Goal: Check status: Check status

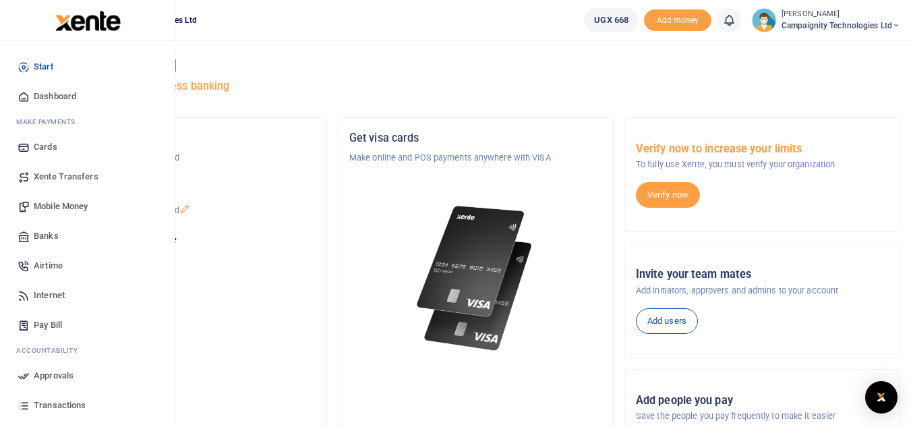
click at [66, 403] on span "Transactions" at bounding box center [60, 404] width 52 height 13
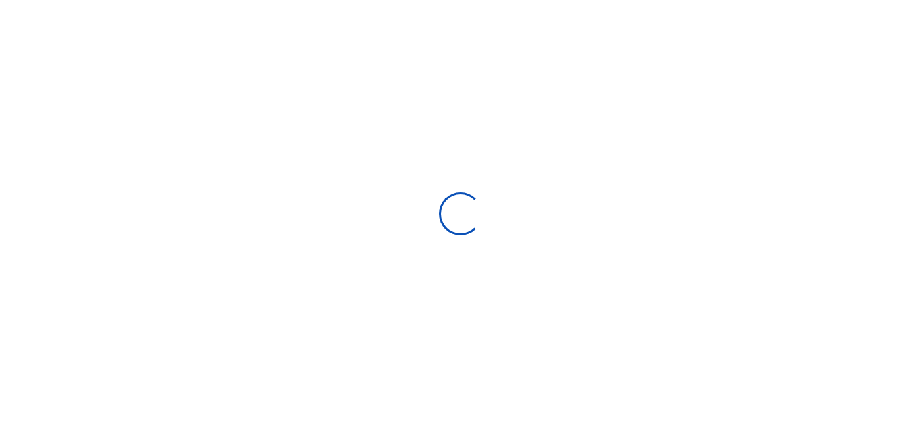
select select
type input "07/14/2025 - 08/12/2025"
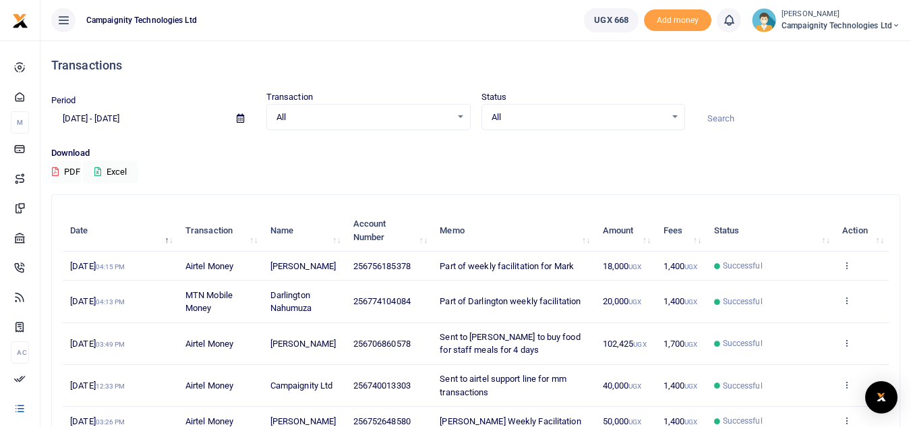
click at [738, 123] on input at bounding box center [798, 118] width 204 height 23
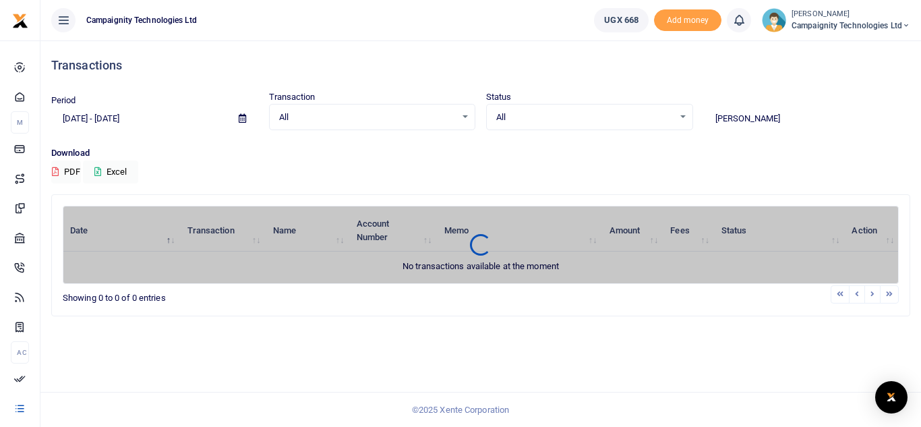
type input "isaac"
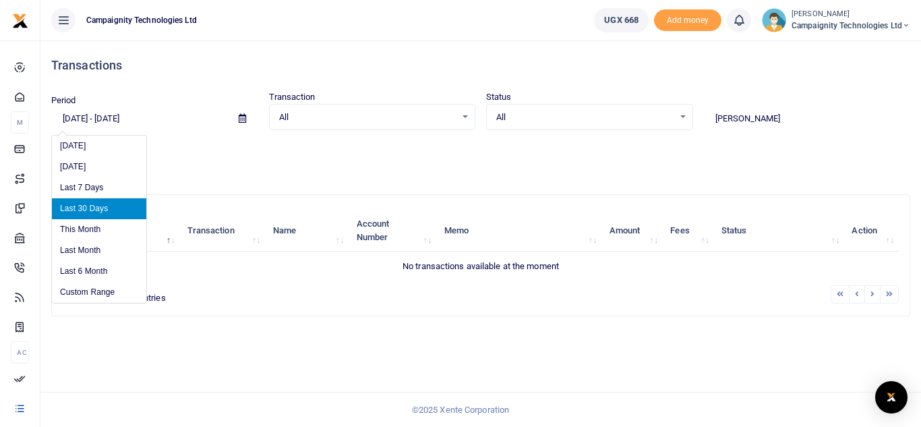
click at [133, 116] on input "07/14/2025 - 08/12/2025" at bounding box center [139, 118] width 177 height 23
click at [88, 254] on li "Last Month" at bounding box center [99, 250] width 94 height 21
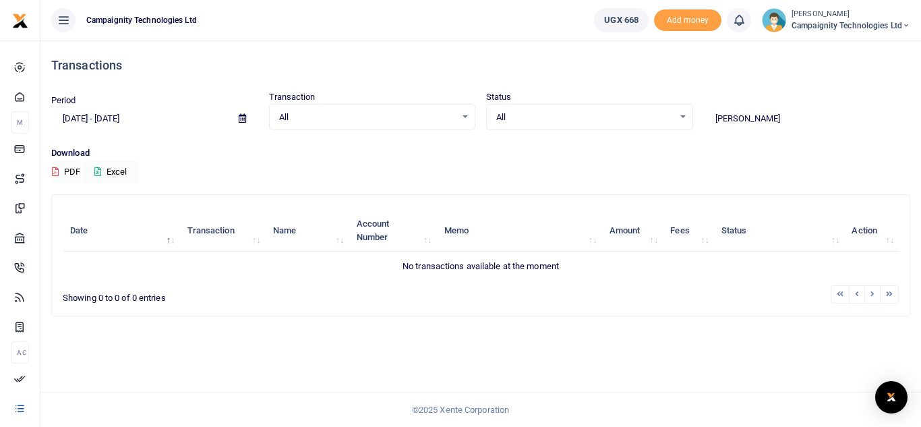
click at [763, 115] on input "isaac" at bounding box center [807, 118] width 207 height 23
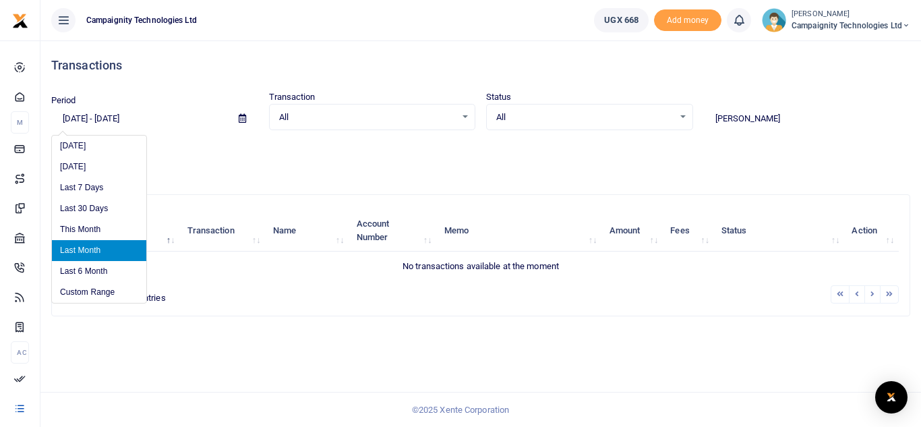
click at [163, 121] on input "07/01/2025 - 07/31/2025" at bounding box center [139, 118] width 177 height 23
click at [75, 280] on li "Last 6 Month" at bounding box center [99, 271] width 94 height 21
type input "02/12/2025 - 08/12/2025"
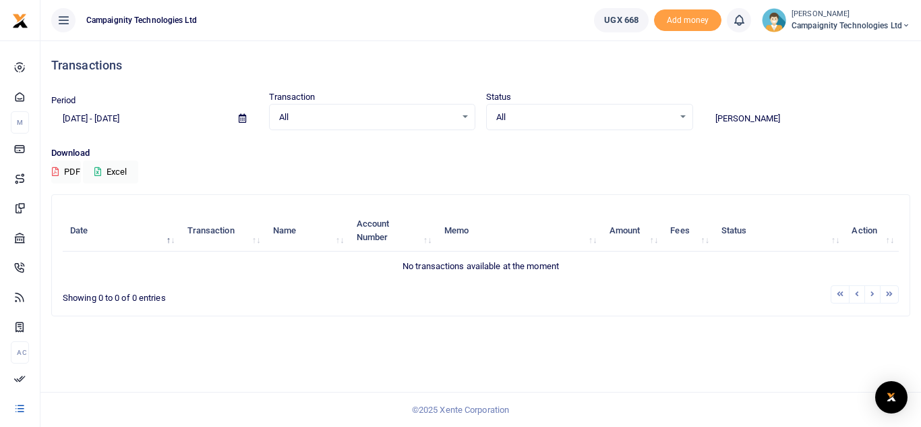
click at [765, 117] on input "isaac" at bounding box center [807, 118] width 207 height 23
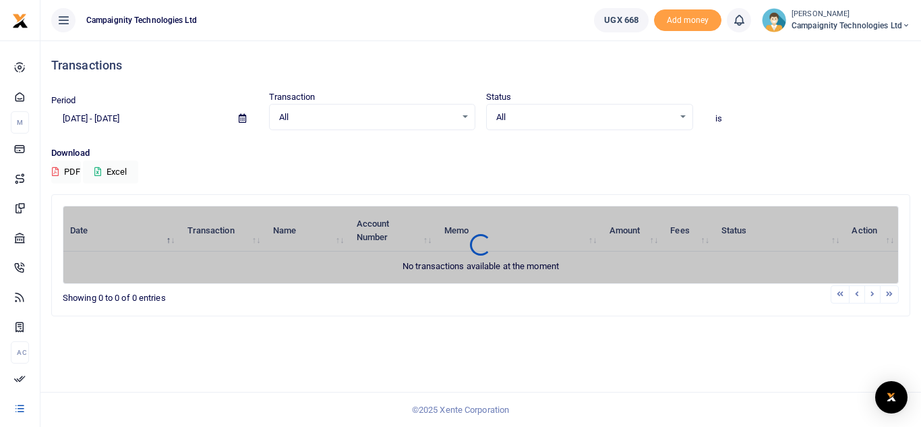
type input "i"
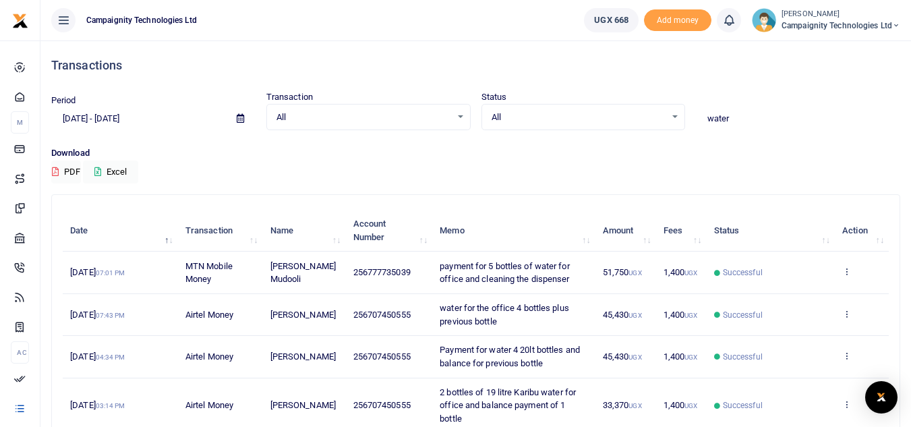
type input "water"
